Goal: Task Accomplishment & Management: Complete application form

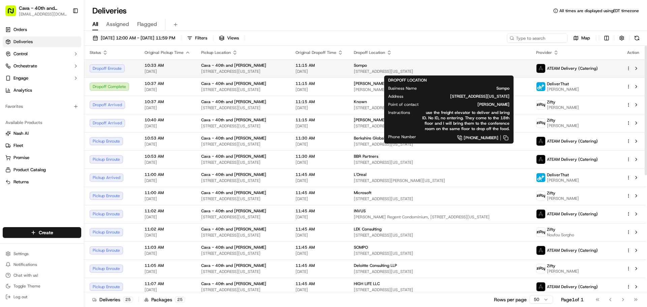
click at [369, 69] on span "[STREET_ADDRESS][US_STATE]" at bounding box center [440, 71] width 172 height 5
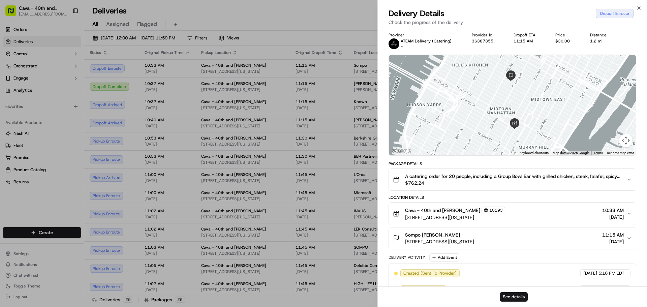
click at [587, 217] on div "Cava - 40th and Madison 10193 280 Madison Ave, New York, NY 10016, USA 10:33 AM…" at bounding box center [510, 214] width 234 height 14
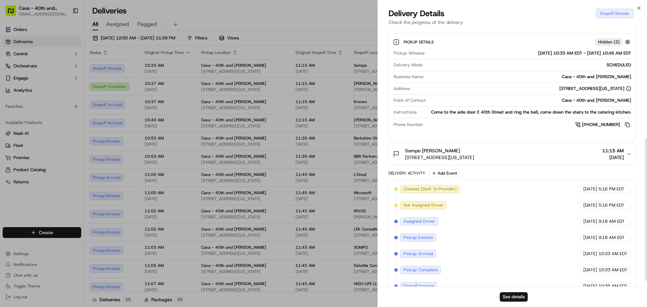
scroll to position [209, 0]
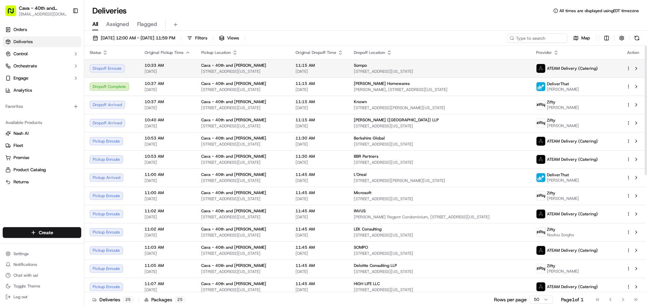
click at [374, 66] on div "Sompo" at bounding box center [440, 65] width 172 height 5
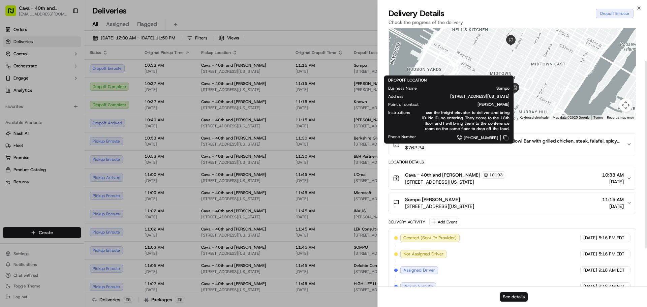
scroll to position [30, 0]
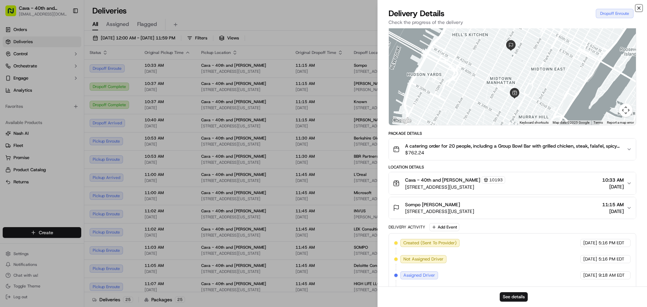
click at [638, 6] on icon "button" at bounding box center [638, 7] width 5 height 5
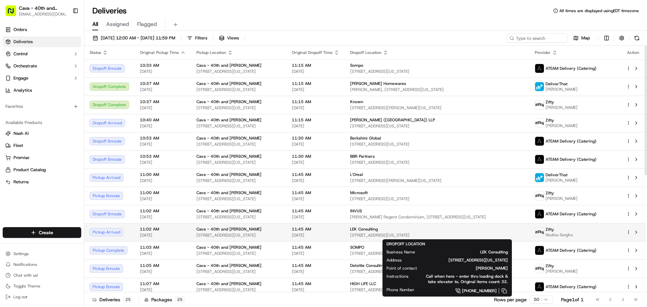
click at [478, 231] on div "LEK Consulting" at bounding box center [437, 229] width 174 height 5
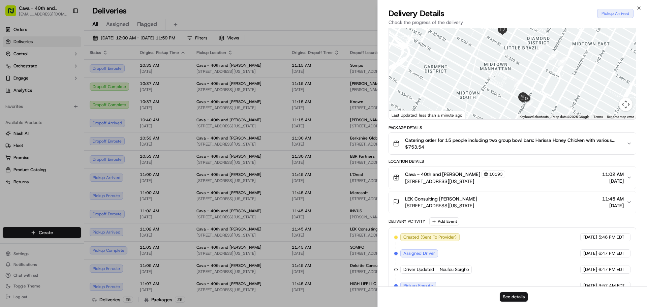
scroll to position [0, 0]
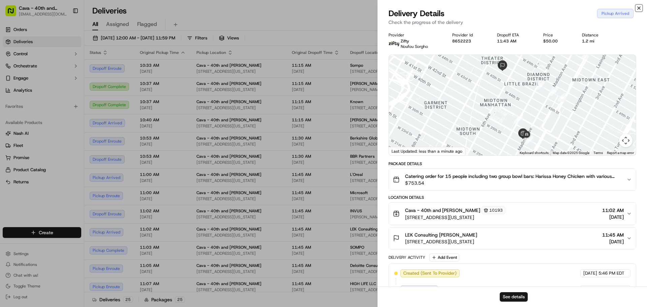
click at [639, 9] on icon "button" at bounding box center [638, 7] width 5 height 5
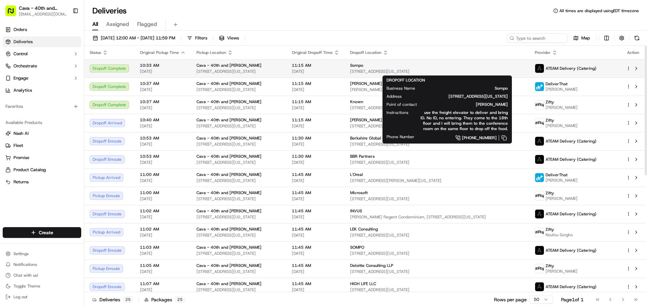
click at [370, 69] on span "[STREET_ADDRESS][US_STATE]" at bounding box center [437, 71] width 174 height 5
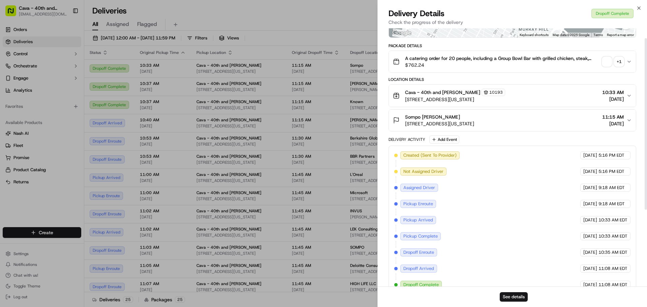
scroll to position [130, 0]
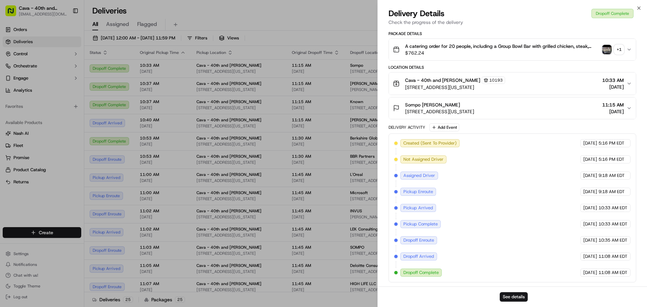
click at [517, 108] on div "Sompo Amy Eisenberg 1221 6th Ave #18th, New York, NY 10020, USA 11:15 AM 09/18/…" at bounding box center [510, 107] width 234 height 13
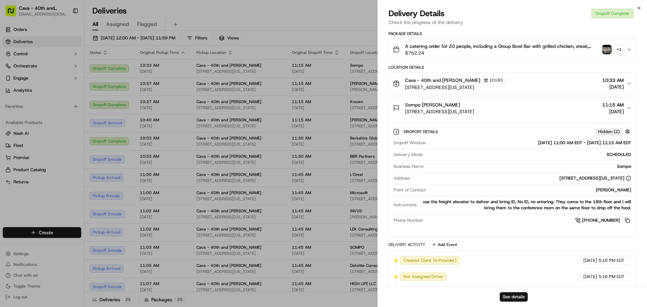
click at [516, 109] on div "Sompo Amy Eisenberg 1221 6th Ave #18th, New York, NY 10020, USA 11:15 AM 09/18/…" at bounding box center [510, 107] width 234 height 13
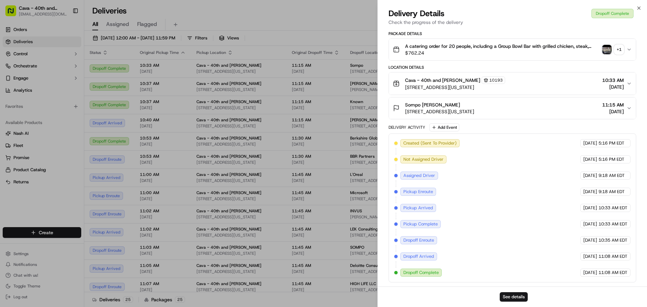
click at [607, 52] on img "button" at bounding box center [606, 49] width 9 height 9
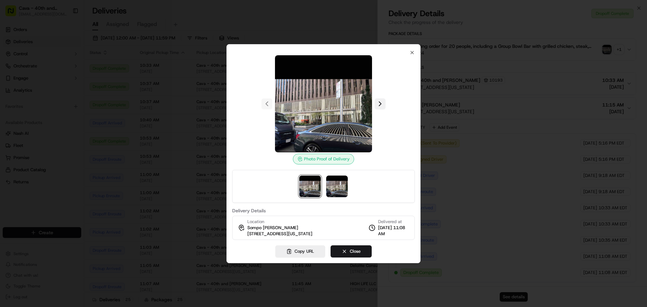
click at [383, 100] on button at bounding box center [380, 103] width 11 height 11
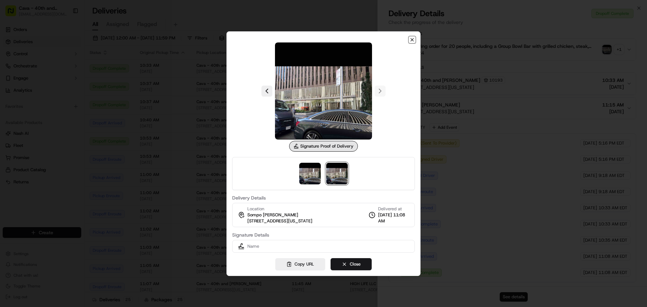
click at [413, 41] on icon "button" at bounding box center [412, 39] width 3 height 3
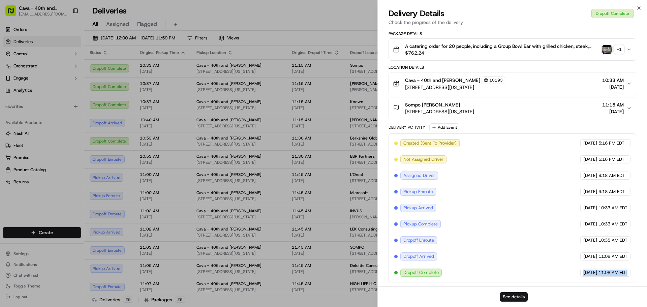
drag, startPoint x: 563, startPoint y: 270, endPoint x: 642, endPoint y: 270, distance: 79.2
click at [642, 270] on div "Provider ATEAM Delivery (Catering) - Provider Id 36387355 Dropoff ETA 11:15 AM …" at bounding box center [512, 92] width 269 height 388
copy div "09/18/2025 11:08 AM EDT"
click at [640, 6] on icon "button" at bounding box center [638, 7] width 5 height 5
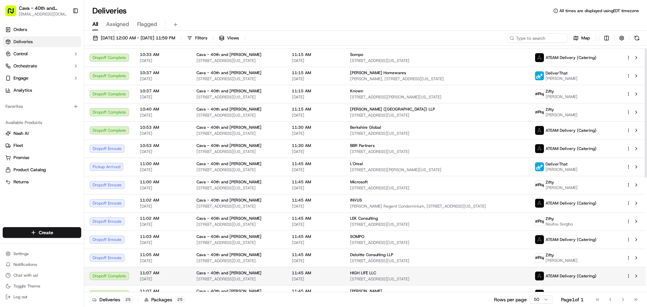
scroll to position [67, 0]
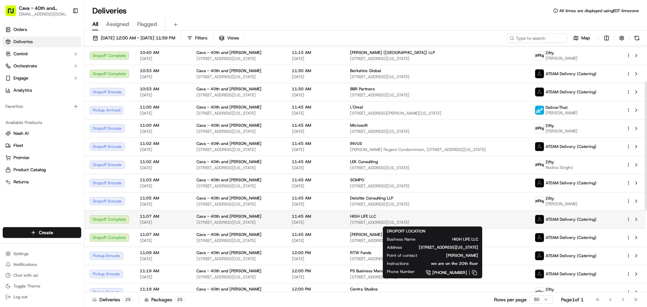
click at [378, 221] on span "[STREET_ADDRESS][US_STATE]" at bounding box center [437, 222] width 174 height 5
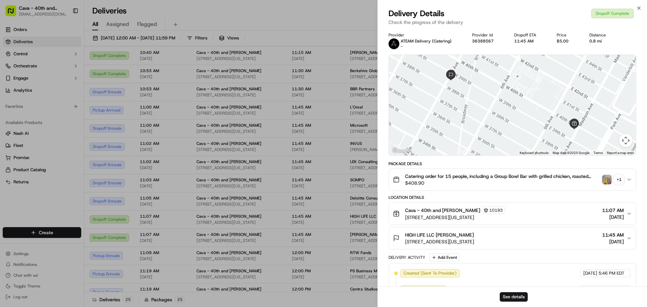
click at [601, 179] on div "Catering order for 15 people, including a Group Bowl Bar with grilled chicken, …" at bounding box center [510, 179] width 234 height 13
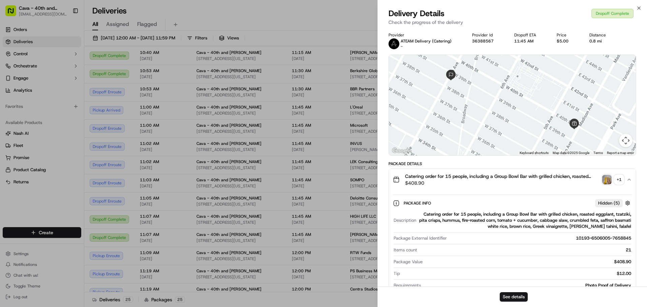
click at [607, 179] on img "button" at bounding box center [606, 179] width 9 height 9
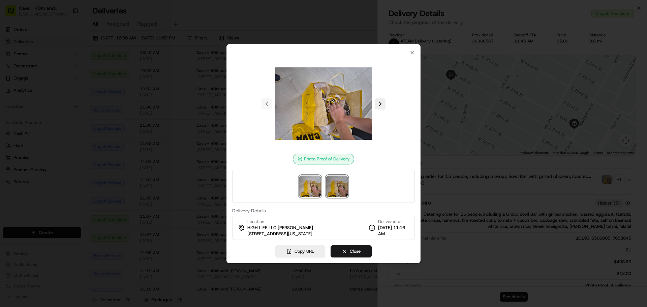
click at [332, 190] on img at bounding box center [337, 187] width 22 height 22
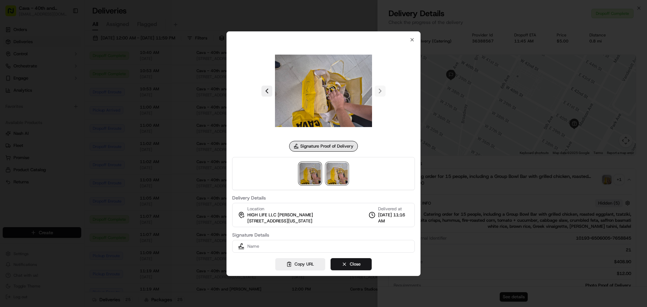
click at [313, 177] on img at bounding box center [310, 174] width 22 height 22
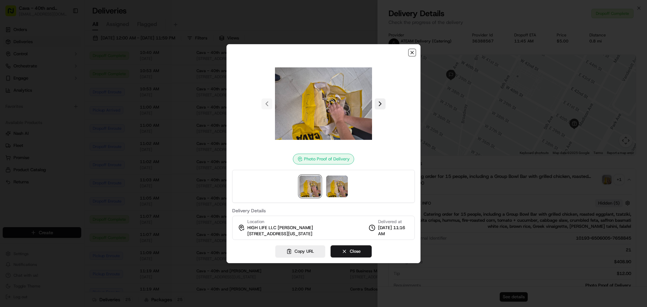
click at [412, 51] on icon "button" at bounding box center [412, 52] width 5 height 5
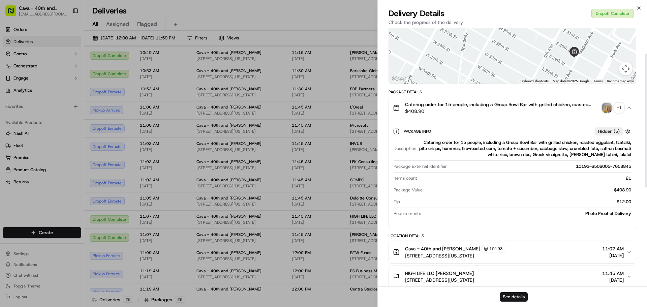
scroll to position [135, 0]
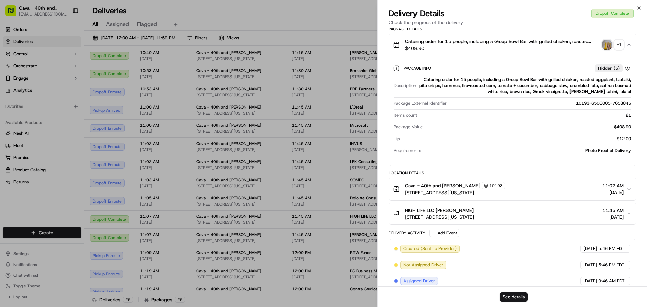
click at [613, 44] on button "+ 1" at bounding box center [613, 44] width 22 height 9
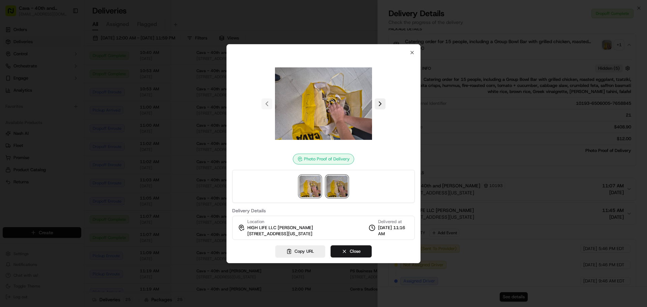
click at [341, 187] on img at bounding box center [337, 187] width 22 height 22
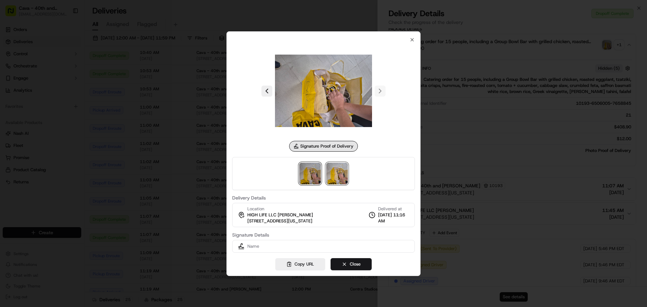
click at [310, 179] on img at bounding box center [310, 174] width 22 height 22
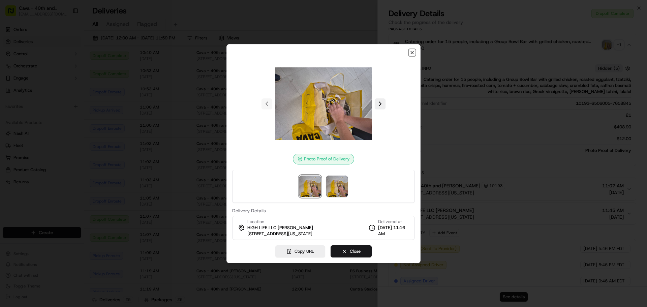
click at [414, 54] on icon "button" at bounding box center [412, 52] width 5 height 5
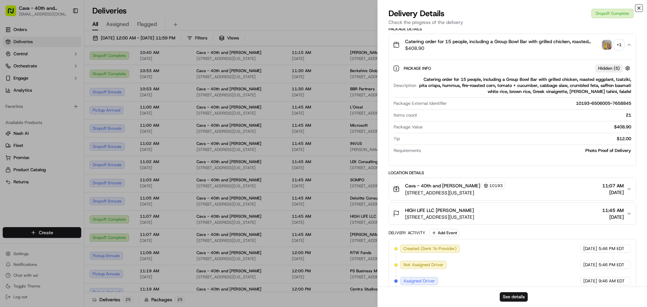
click at [640, 7] on icon "button" at bounding box center [639, 8] width 3 height 3
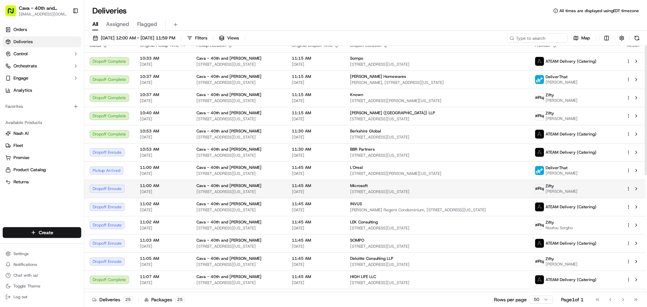
scroll to position [0, 0]
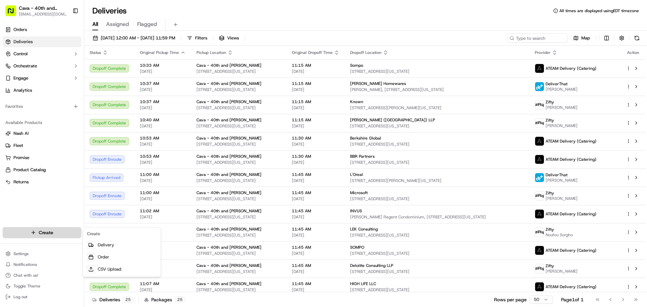
click at [34, 231] on html "Cava - 40th and Madison cck40thandmadison@cava.com Toggle Sidebar Orders Delive…" at bounding box center [323, 153] width 647 height 307
click at [124, 243] on link "Delivery" at bounding box center [121, 245] width 75 height 12
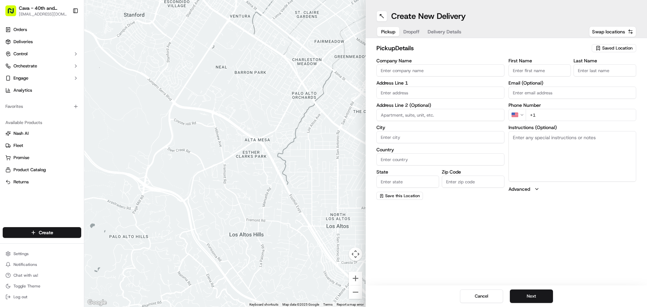
click at [441, 74] on input "Company Name" at bounding box center [441, 70] width 128 height 12
type input "cava"
click at [402, 95] on input "text" at bounding box center [441, 93] width 128 height 12
click at [431, 94] on input "text" at bounding box center [441, 93] width 128 height 12
click at [519, 68] on input "First Name" at bounding box center [540, 70] width 63 height 12
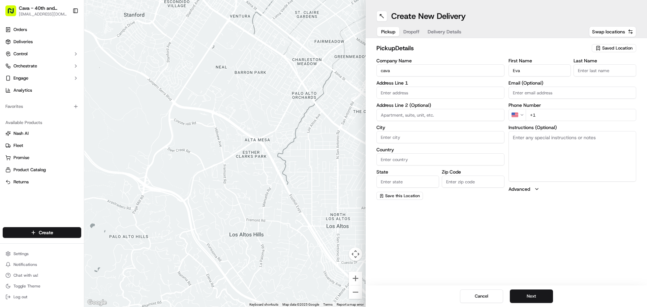
type input "Eva"
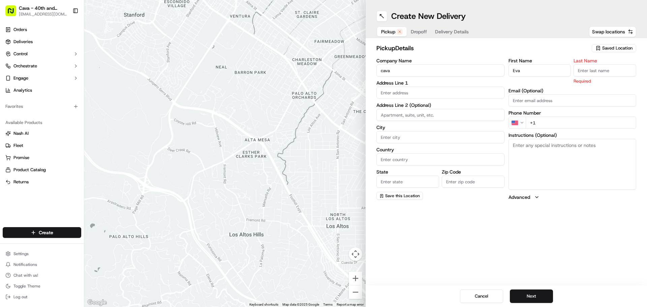
click at [593, 68] on input "Last Name" at bounding box center [605, 70] width 63 height 12
type input "l"
type input "Lokaj"
click at [444, 93] on input "text" at bounding box center [441, 93] width 128 height 12
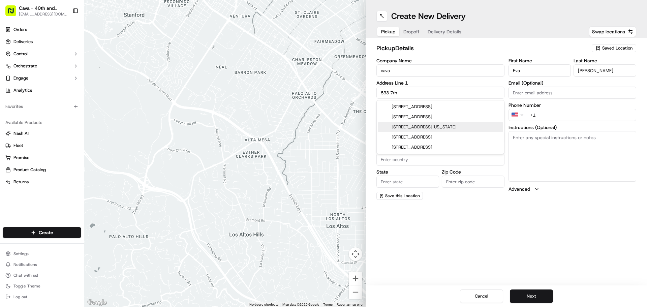
click at [468, 128] on div "533 7th Avenue, New York, NY" at bounding box center [440, 127] width 125 height 10
type input "533 7th Avenue"
type input "New York"
type input "United States"
type input "NY"
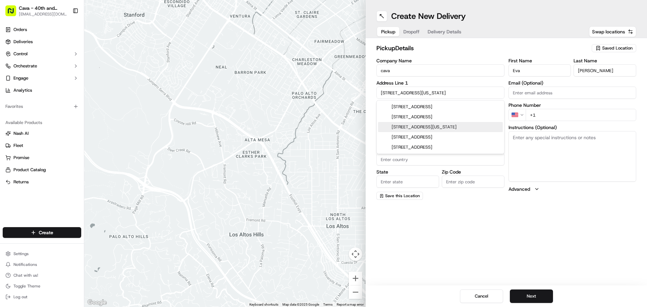
type input "10018"
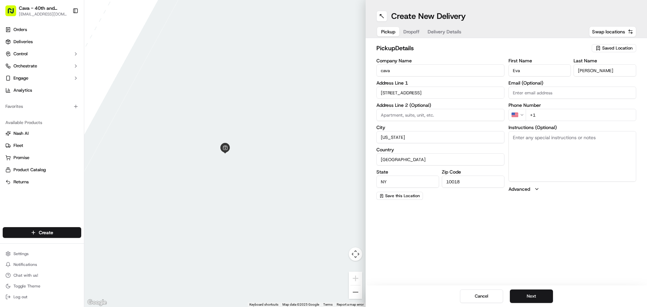
click at [551, 115] on input "+1" at bounding box center [581, 115] width 111 height 12
drag, startPoint x: 607, startPoint y: 112, endPoint x: 495, endPoint y: 118, distance: 112.1
click at [495, 118] on div "Company Name cava Address Line 1 533 7th Avenue Address Line 2 (Optional) City …" at bounding box center [507, 129] width 260 height 142
type input "+1"
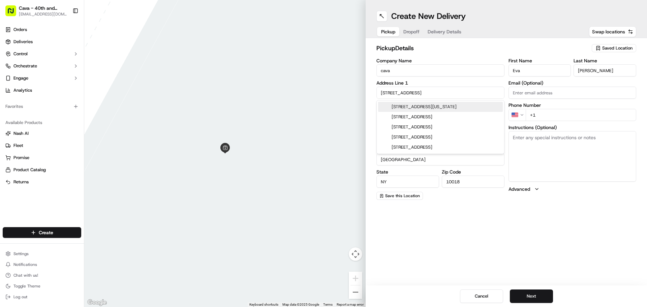
drag, startPoint x: 352, startPoint y: 98, endPoint x: 345, endPoint y: 98, distance: 6.4
click at [345, 98] on div "← Move left → Move right ↑ Move up ↓ Move down + Zoom in - Zoom out Home Jump l…" at bounding box center [365, 153] width 563 height 307
click at [437, 138] on div "280 Madison Avenue, New York, NY" at bounding box center [440, 137] width 125 height 10
type input "280 Madison Avenue"
type input "10016"
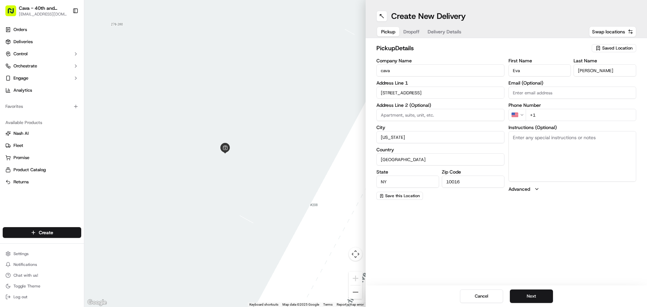
click at [543, 113] on input "+1" at bounding box center [581, 115] width 111 height 12
type input "+1 347 428 2019"
click at [544, 295] on button "Next" at bounding box center [531, 296] width 43 height 13
click at [401, 72] on input "Company Name" at bounding box center [441, 70] width 128 height 12
click at [420, 68] on input "Eva" at bounding box center [441, 70] width 128 height 12
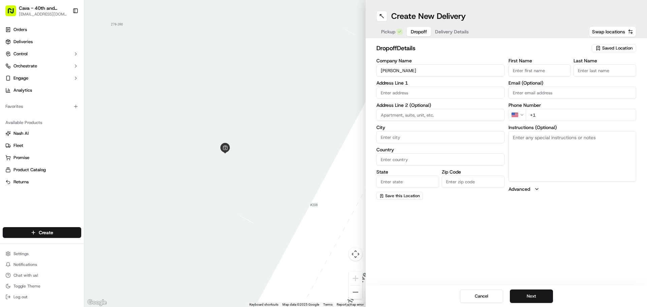
type input "[PERSON_NAME]"
click at [440, 99] on div "Company Name Eva Lokaj Address Line 1 Address Line 2 (Optional) City Country St…" at bounding box center [441, 129] width 128 height 142
click at [439, 93] on input "text" at bounding box center [441, 93] width 128 height 12
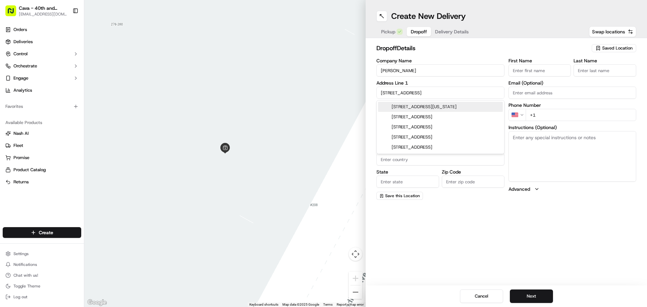
click at [442, 106] on div "533 7th Avenue, New York, NY" at bounding box center [440, 107] width 125 height 10
type input "[STREET_ADDRESS][US_STATE]"
type input "New York"
type input "United States"
type input "NY"
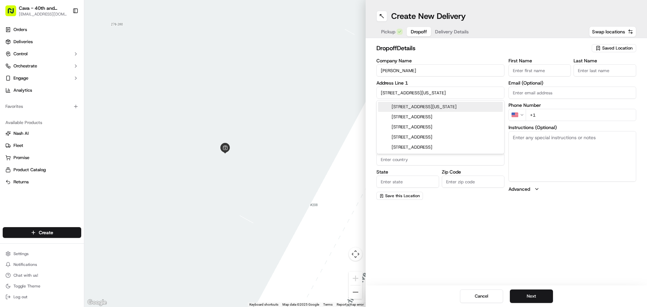
type input "10018"
type input "533 7th Avenue"
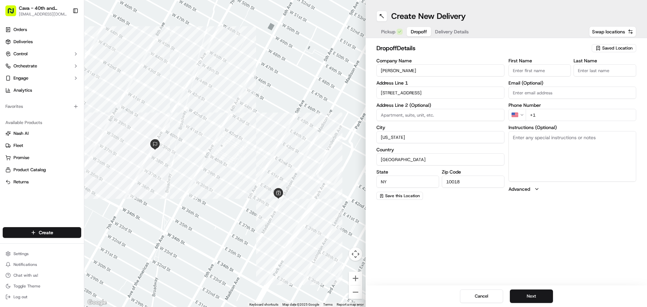
click at [561, 117] on input "+1" at bounding box center [581, 115] width 111 height 12
type input "+1 917 972 5037"
click at [442, 118] on input at bounding box center [441, 115] width 128 height 12
type input "fl20"
click at [538, 64] on div "First Name" at bounding box center [540, 67] width 63 height 18
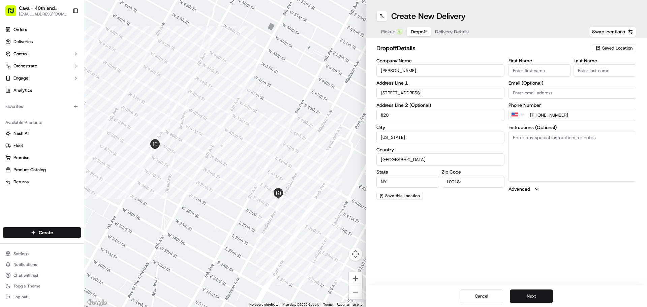
click at [539, 69] on input "First Name" at bounding box center [540, 70] width 63 height 12
type input "eva"
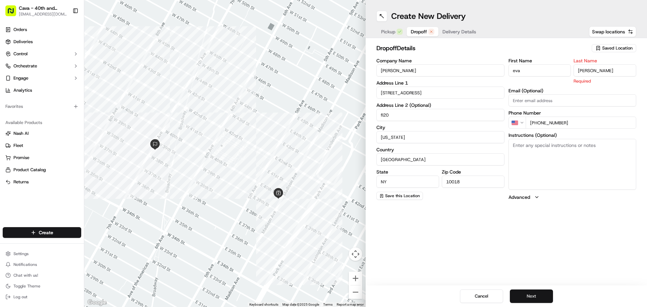
type input "Lokaj"
click at [534, 295] on button "Next" at bounding box center [531, 296] width 43 height 13
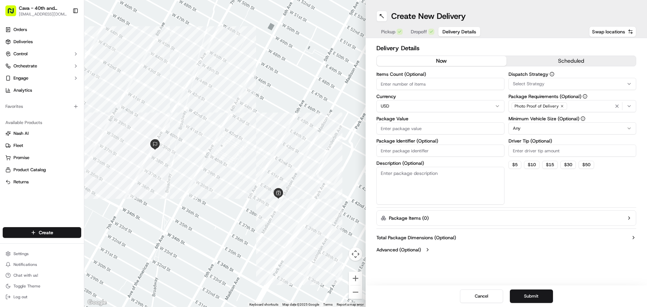
click at [419, 130] on input "Package Value" at bounding box center [441, 128] width 128 height 12
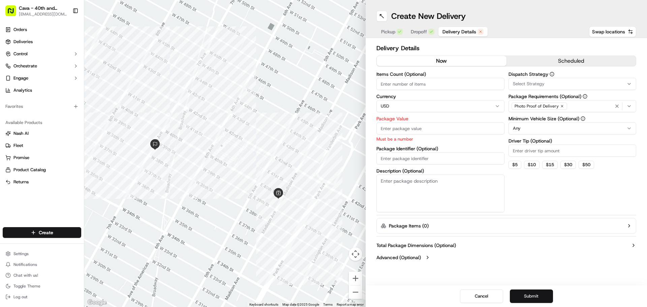
click at [529, 293] on button "Submit" at bounding box center [531, 296] width 43 height 13
click at [413, 134] on input "Package Value" at bounding box center [441, 128] width 128 height 12
type input "3"
click at [430, 129] on input "Package Value" at bounding box center [441, 128] width 128 height 12
type input "10"
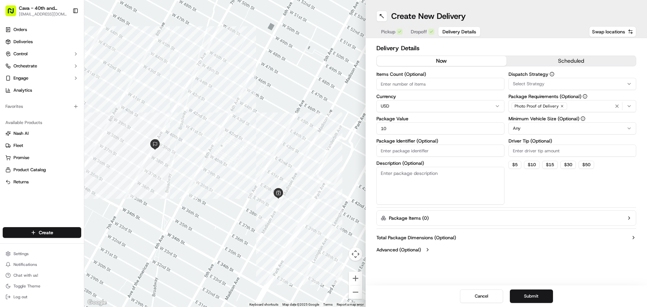
click at [533, 291] on button "Submit" at bounding box center [531, 296] width 43 height 13
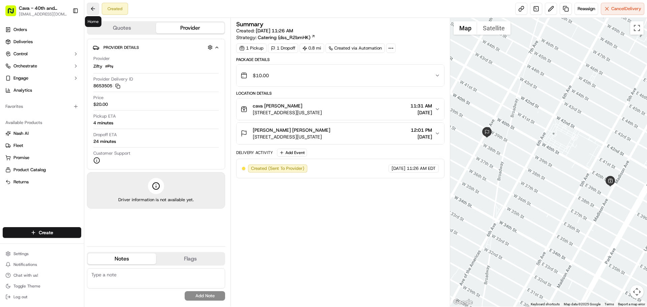
click at [97, 9] on button at bounding box center [93, 9] width 12 height 12
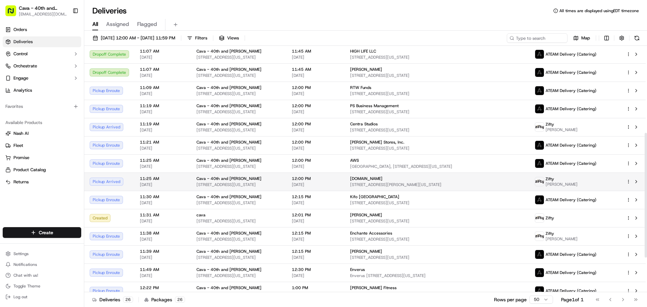
scroll to position [240, 0]
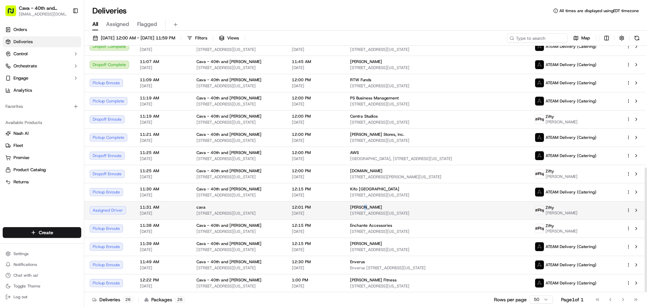
click at [370, 210] on div "Eva Lokaj 533 7th Ave, New York, NY 10018, USA" at bounding box center [437, 210] width 174 height 11
click at [120, 206] on div "Assigned Driver" at bounding box center [109, 210] width 39 height 8
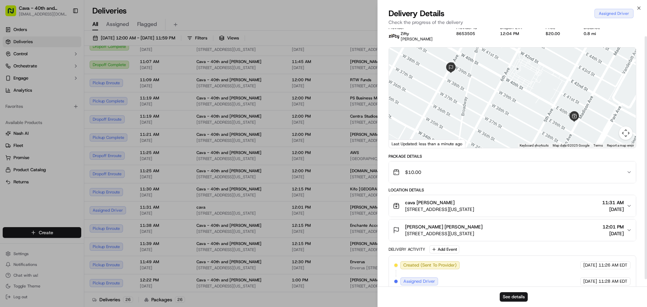
scroll to position [16, 0]
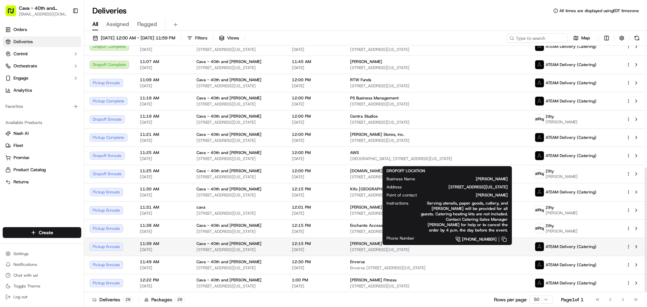
click at [366, 248] on span "[STREET_ADDRESS][US_STATE]" at bounding box center [437, 249] width 174 height 5
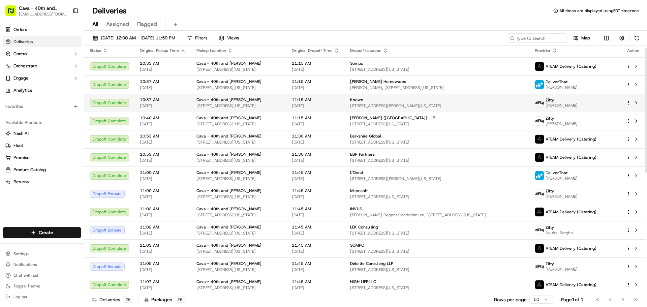
scroll to position [0, 0]
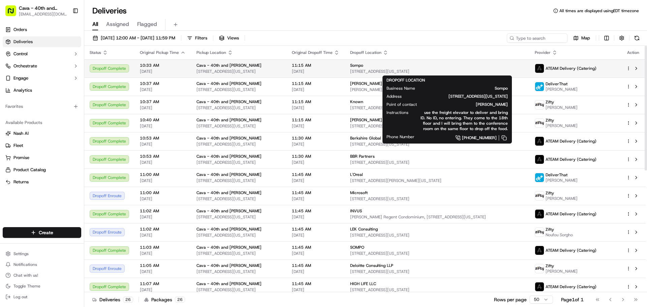
click at [377, 70] on span "[STREET_ADDRESS][US_STATE]" at bounding box center [437, 71] width 174 height 5
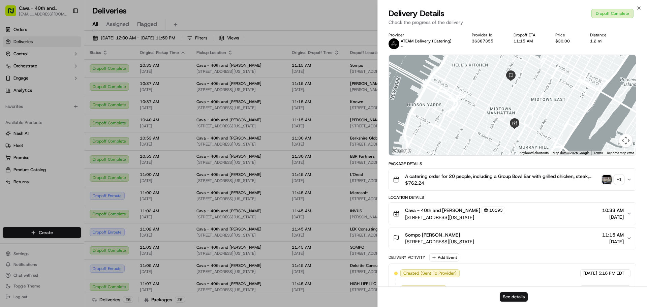
click at [606, 180] on img "button" at bounding box center [606, 179] width 9 height 9
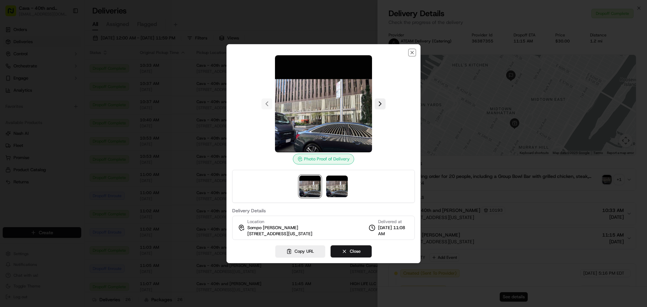
click at [416, 51] on div "Photo Proof of Delivery Delivery Details Location Sompo Amy Eisenberg 1221 6th …" at bounding box center [324, 153] width 194 height 219
click at [411, 51] on icon "button" at bounding box center [412, 52] width 5 height 5
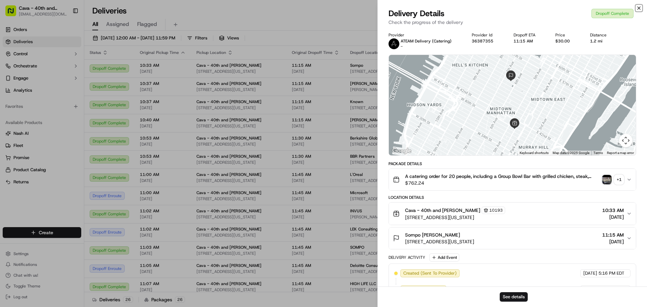
click at [640, 8] on icon "button" at bounding box center [638, 7] width 5 height 5
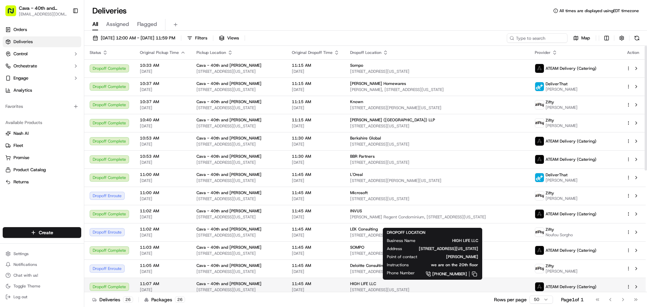
click at [365, 285] on span "HIGH LIFE LLC" at bounding box center [363, 283] width 26 height 5
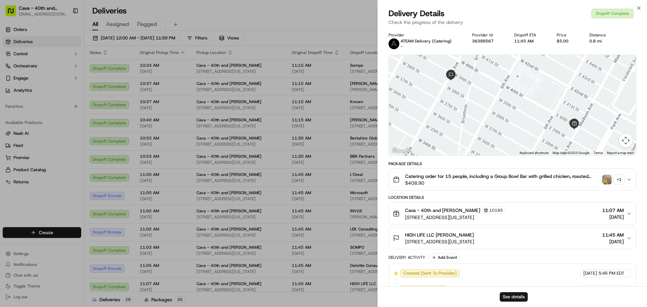
click at [608, 182] on img "button" at bounding box center [606, 179] width 9 height 9
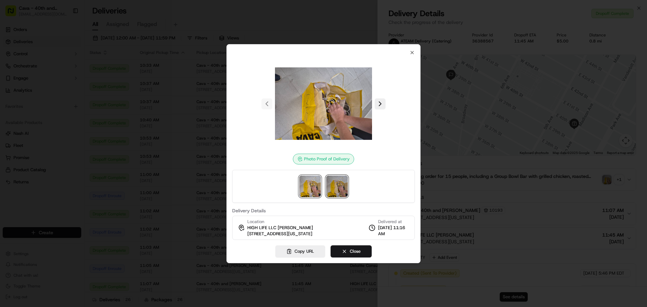
click at [331, 186] on img at bounding box center [337, 187] width 22 height 22
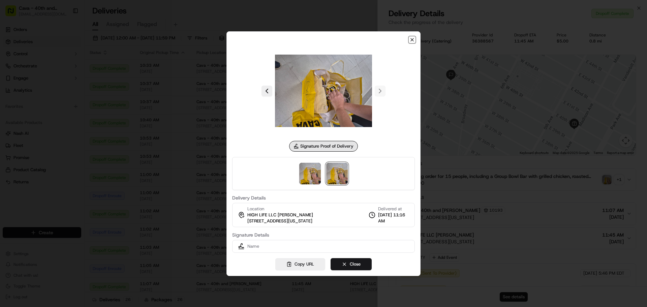
click at [411, 41] on icon "button" at bounding box center [412, 39] width 5 height 5
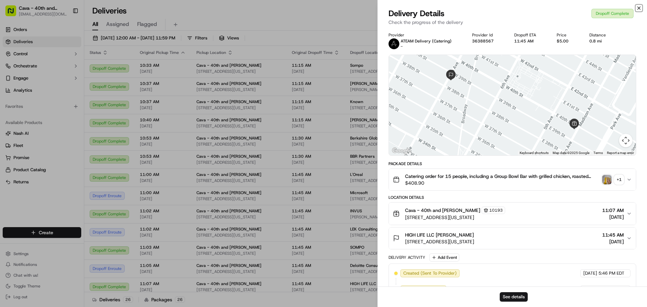
click at [638, 8] on icon "button" at bounding box center [638, 7] width 5 height 5
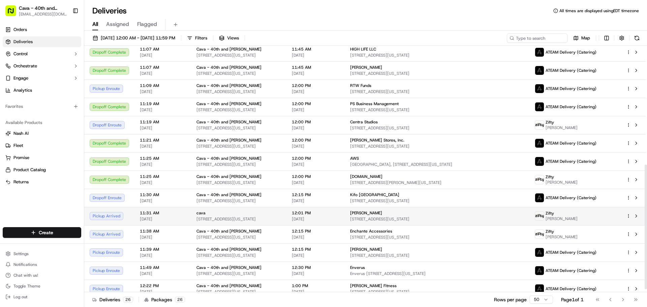
scroll to position [240, 0]
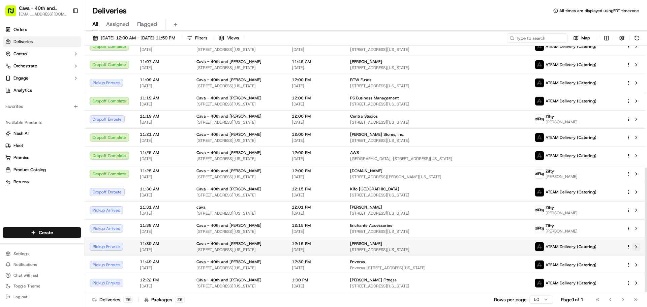
click at [634, 247] on button at bounding box center [636, 247] width 8 height 8
click at [373, 249] on span "[STREET_ADDRESS][US_STATE]" at bounding box center [437, 249] width 174 height 5
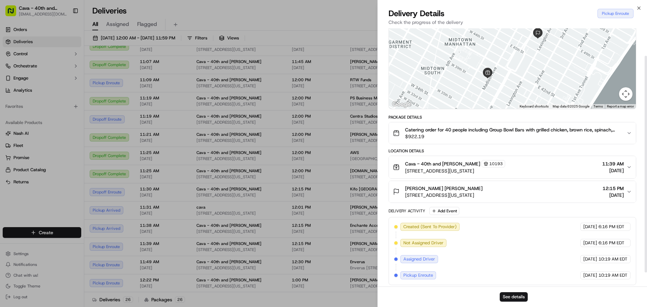
scroll to position [49, 0]
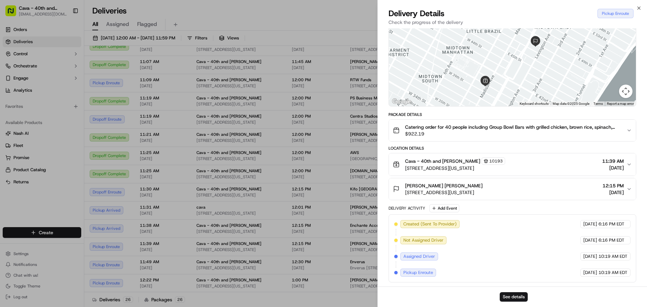
click at [533, 87] on div at bounding box center [512, 56] width 247 height 100
click at [637, 8] on icon "button" at bounding box center [638, 7] width 5 height 5
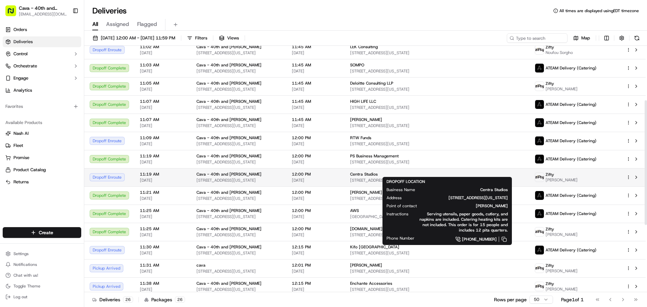
scroll to position [207, 0]
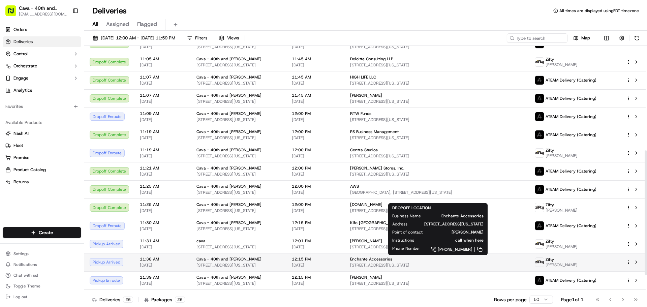
click at [367, 259] on span "Enchante Accessories" at bounding box center [371, 259] width 42 height 5
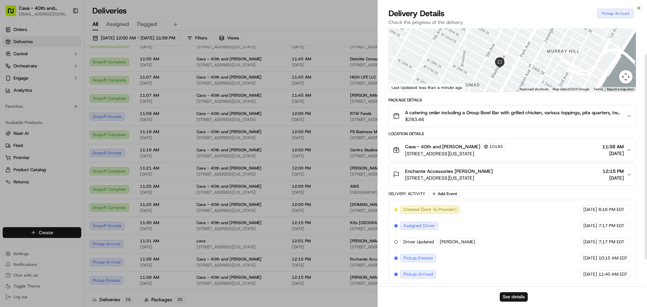
scroll to position [65, 0]
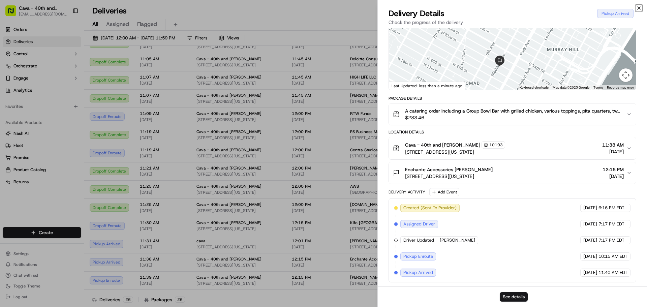
click at [638, 6] on icon "button" at bounding box center [638, 7] width 5 height 5
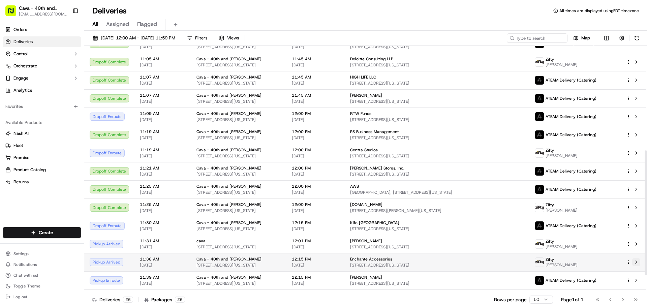
click at [638, 262] on button at bounding box center [636, 262] width 8 height 8
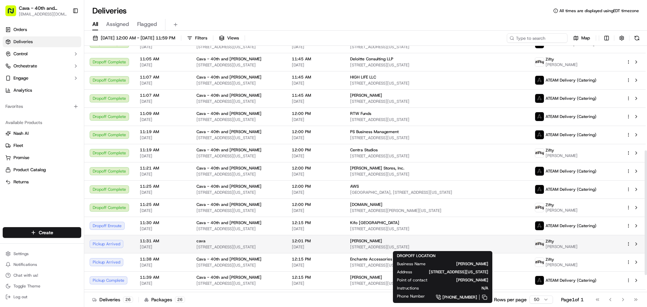
click at [377, 246] on span "[STREET_ADDRESS][US_STATE]" at bounding box center [437, 246] width 174 height 5
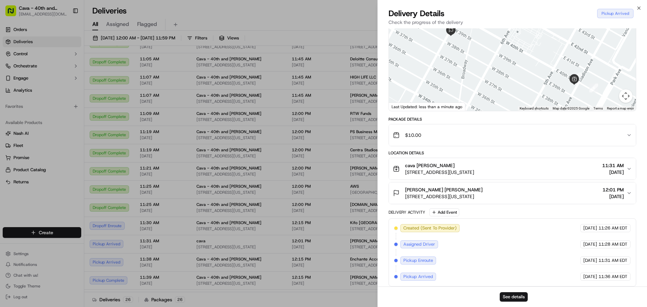
scroll to position [49, 0]
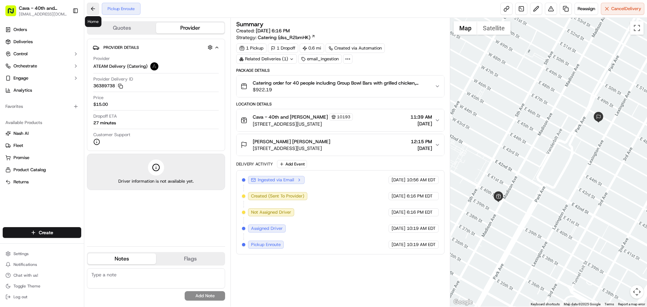
click at [92, 10] on button at bounding box center [93, 9] width 12 height 12
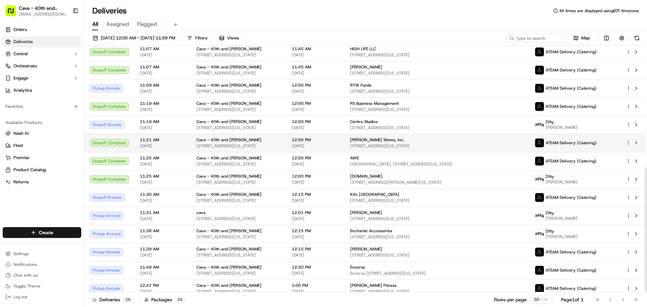
scroll to position [240, 0]
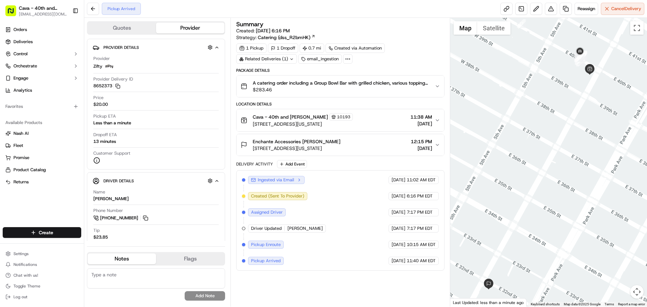
drag, startPoint x: 577, startPoint y: 90, endPoint x: 556, endPoint y: 115, distance: 32.3
click at [556, 115] on div at bounding box center [548, 162] width 197 height 289
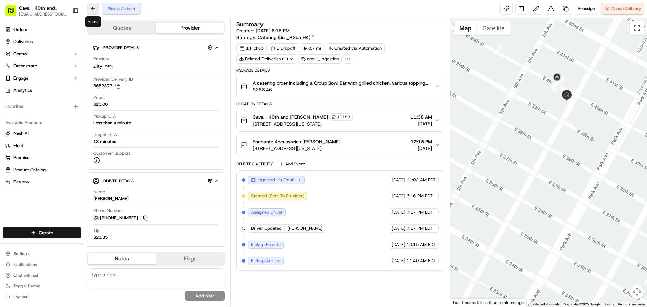
click at [89, 11] on button at bounding box center [93, 9] width 12 height 12
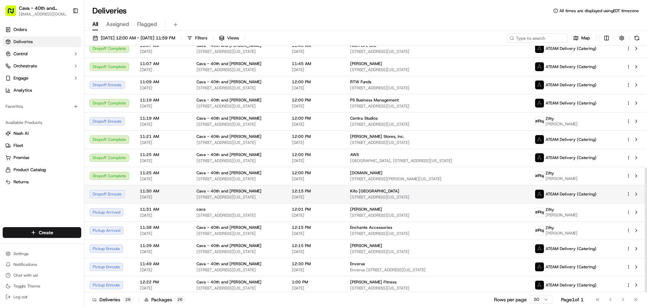
scroll to position [240, 0]
